Goal: Find specific page/section: Find specific page/section

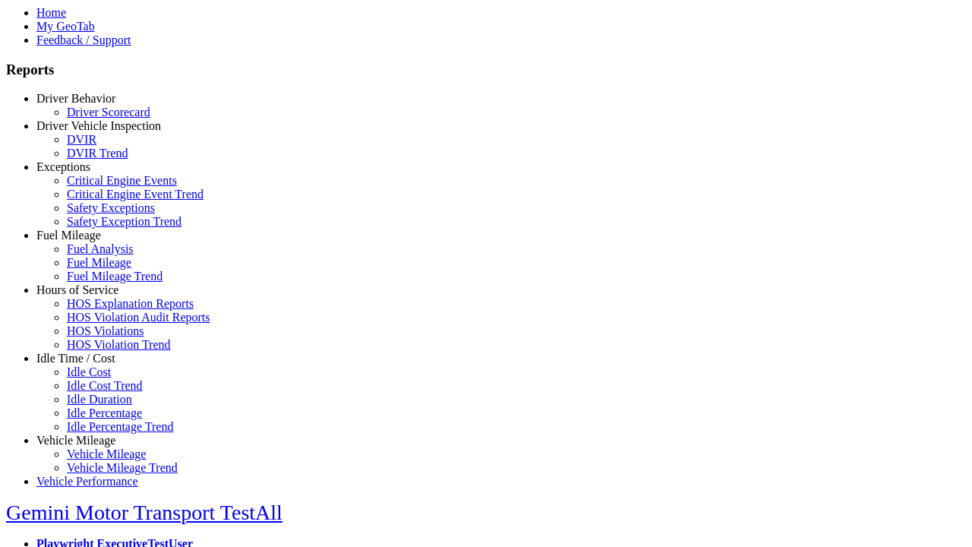
click at [87, 364] on link "Idle Time / Cost" at bounding box center [75, 357] width 79 height 13
click at [99, 378] on link "Idle Cost" at bounding box center [89, 371] width 44 height 13
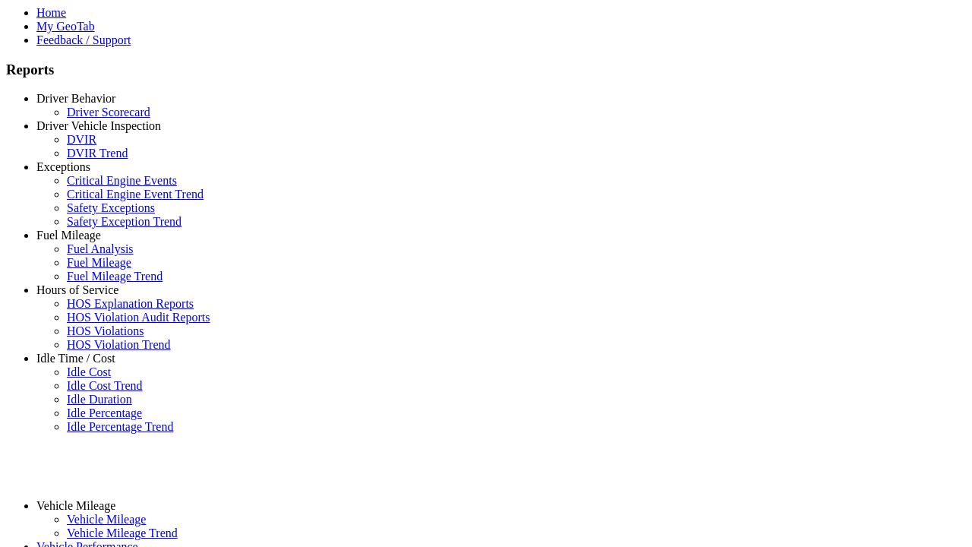
select select "**"
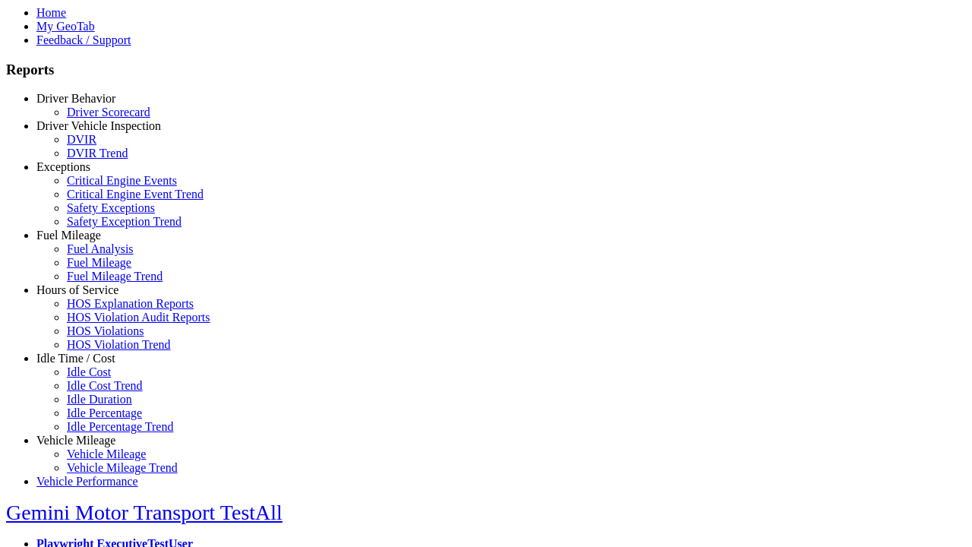
type input "**********"
